Goal: Task Accomplishment & Management: Complete application form

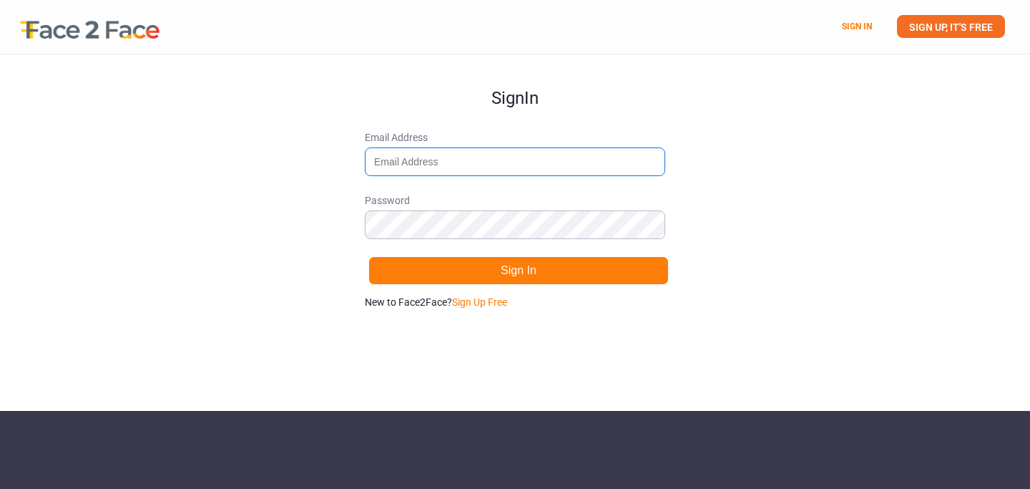
click at [471, 162] on input "Email Address" at bounding box center [515, 161] width 300 height 29
type input "[EMAIL_ADDRESS][DOMAIN_NAME]"
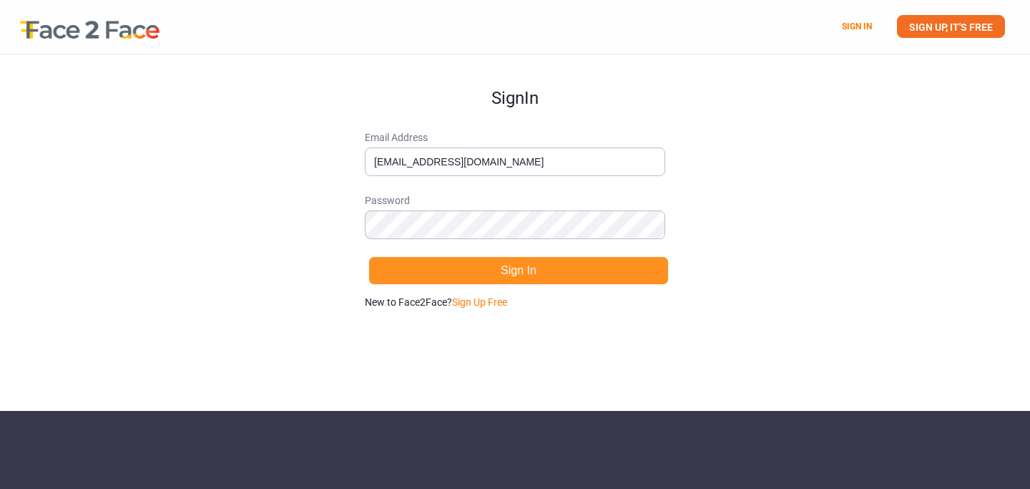
click at [582, 277] on button "Sign In" at bounding box center [518, 270] width 300 height 29
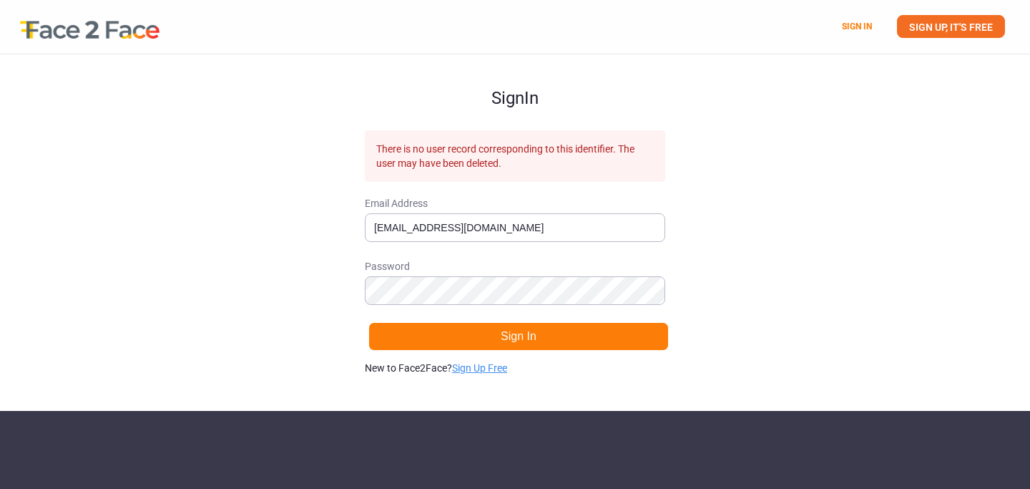
click at [496, 365] on link "Sign Up Free" at bounding box center [479, 367] width 55 height 11
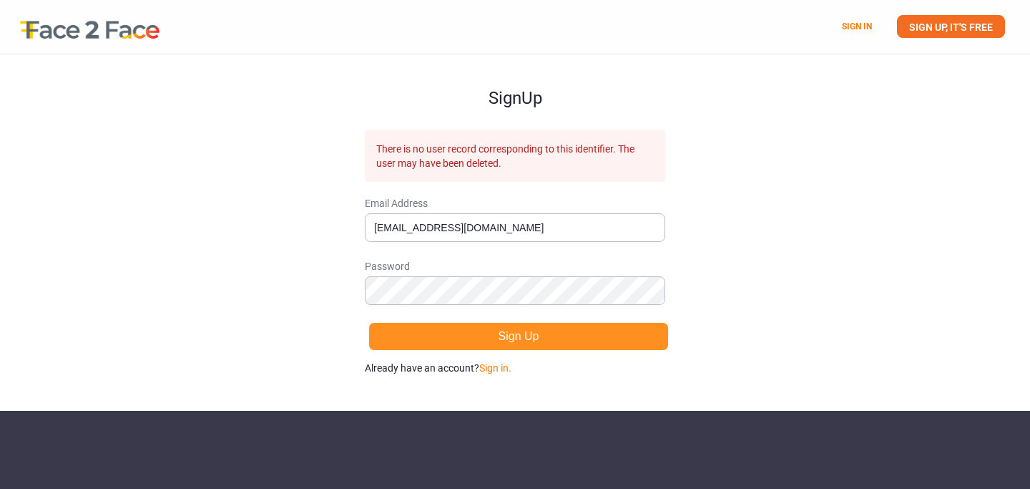
click at [486, 330] on button "Sign Up" at bounding box center [518, 336] width 300 height 29
